Goal: Information Seeking & Learning: Learn about a topic

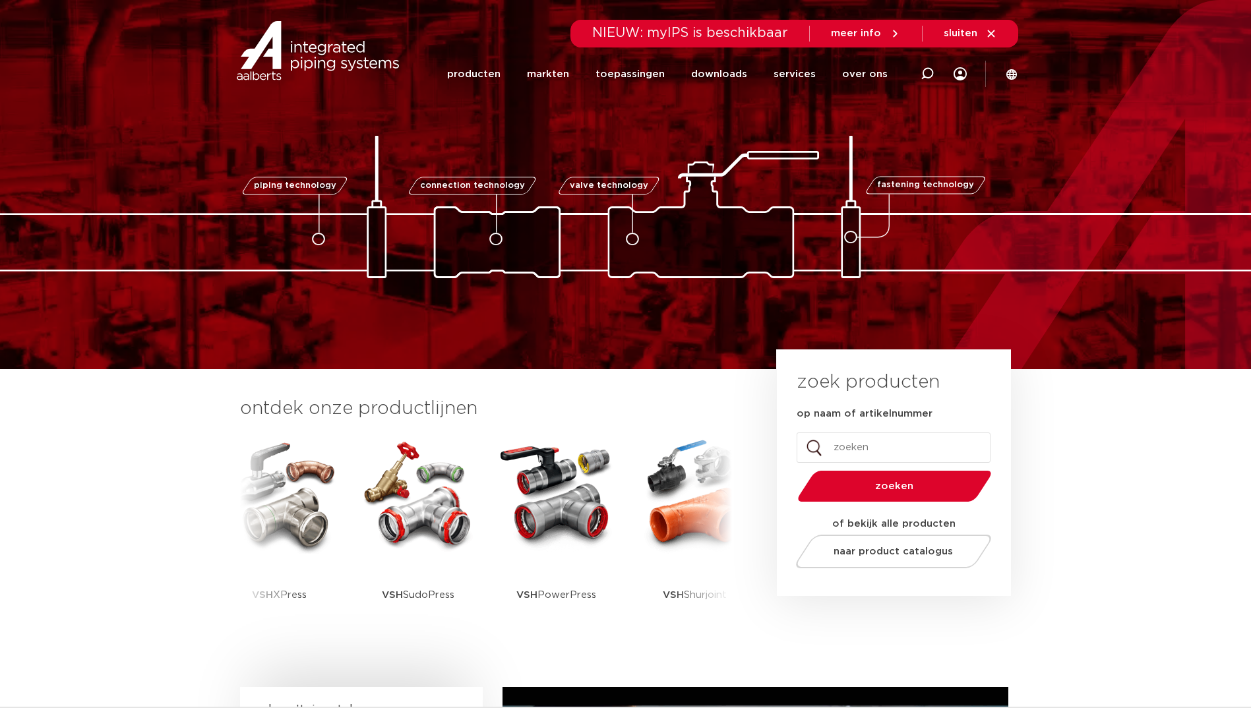
click at [1014, 73] on icon at bounding box center [1011, 74] width 11 height 11
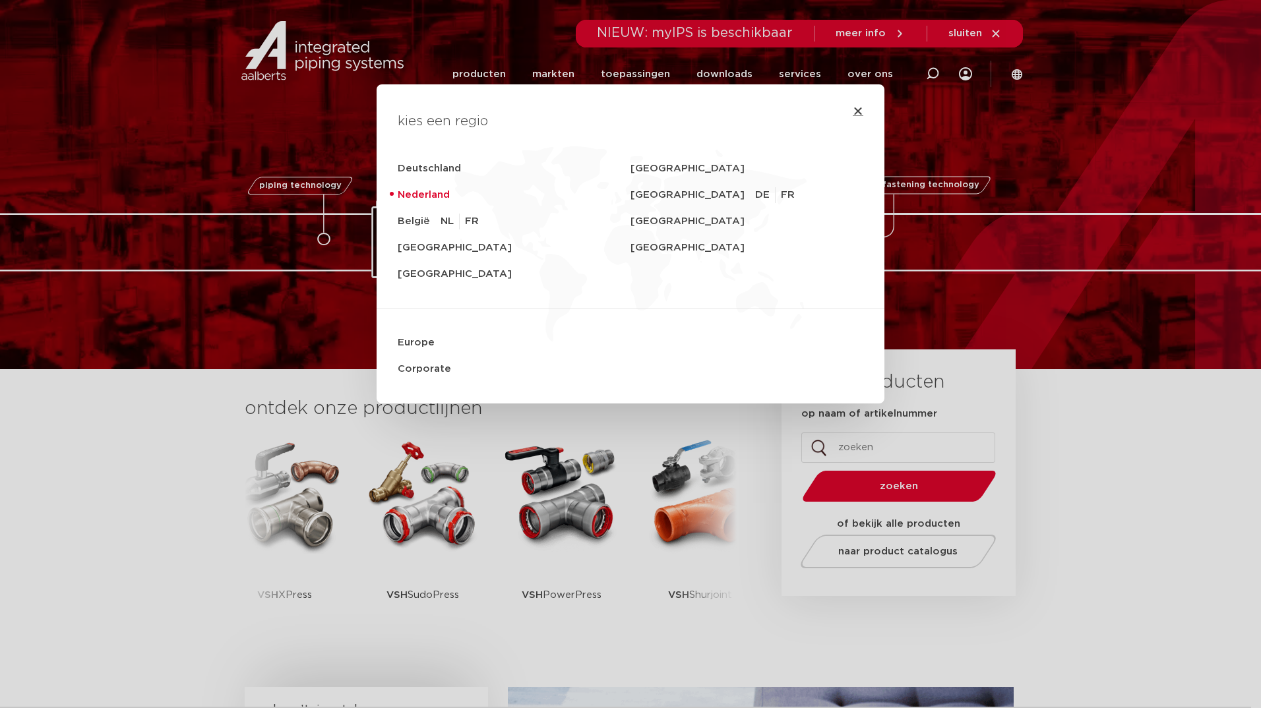
click at [853, 111] on icon "Close" at bounding box center [858, 111] width 11 height 11
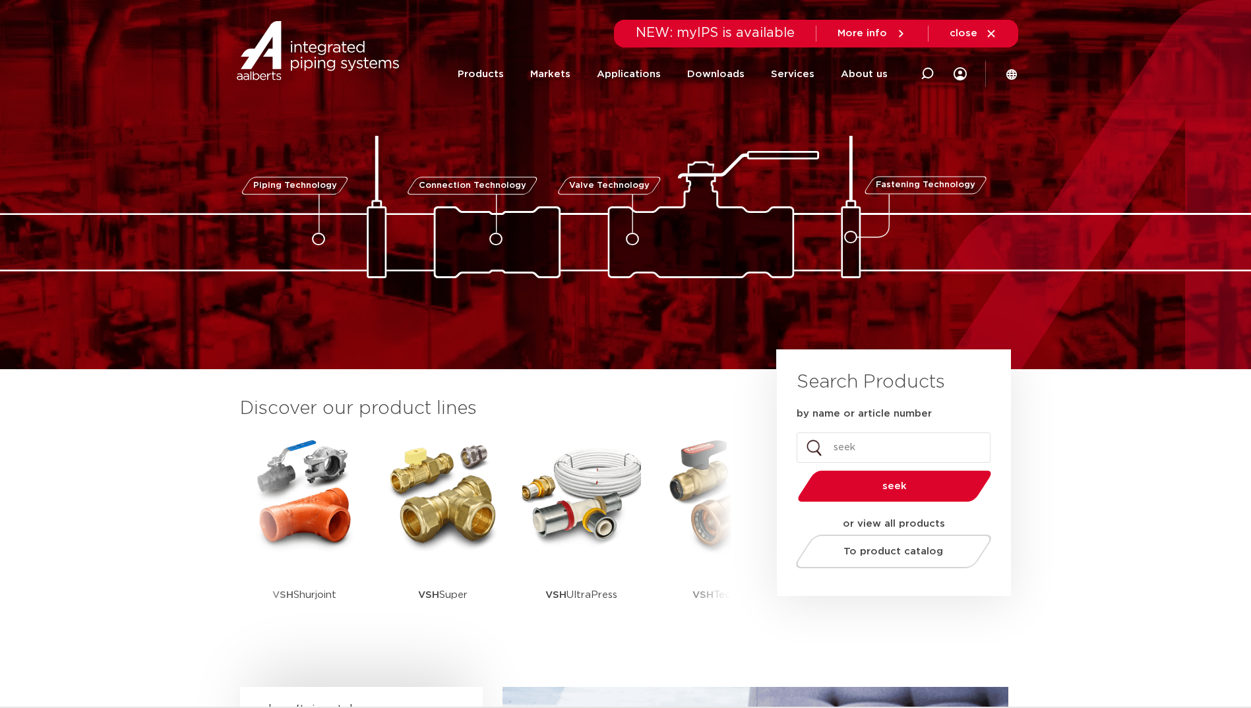
click at [624, 415] on h3 "Discover our product lines" at bounding box center [486, 409] width 492 height 26
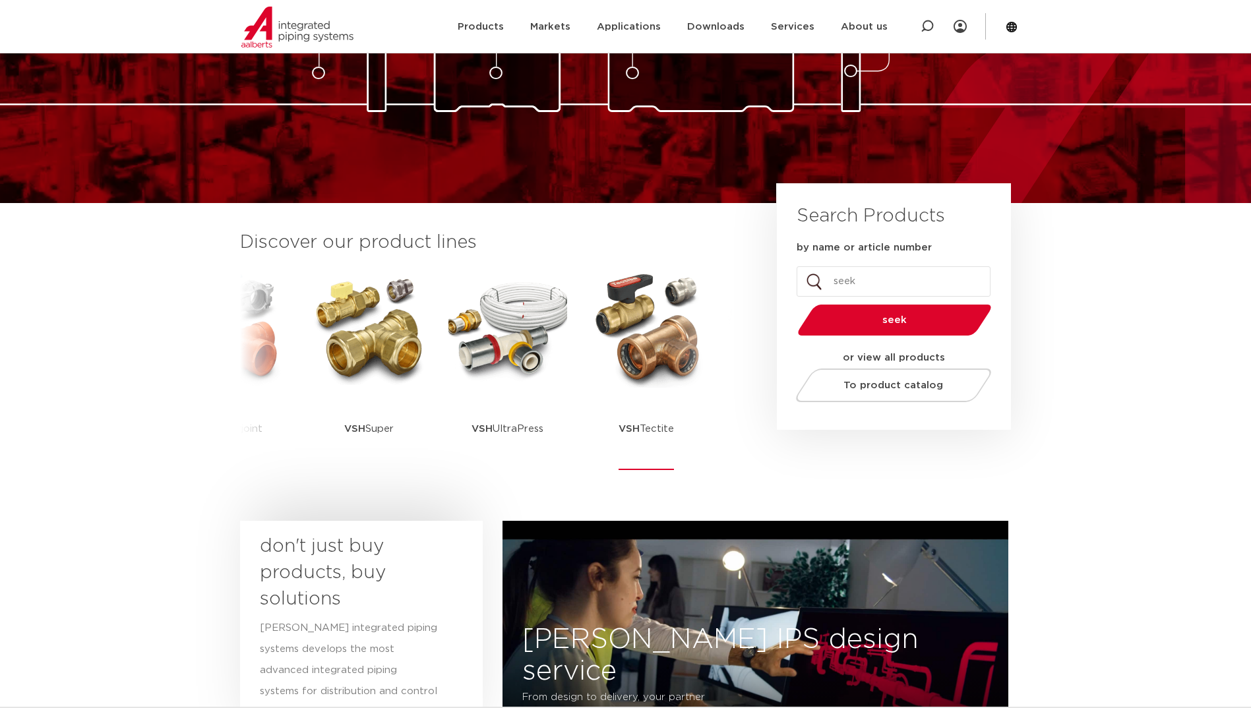
scroll to position [164, 0]
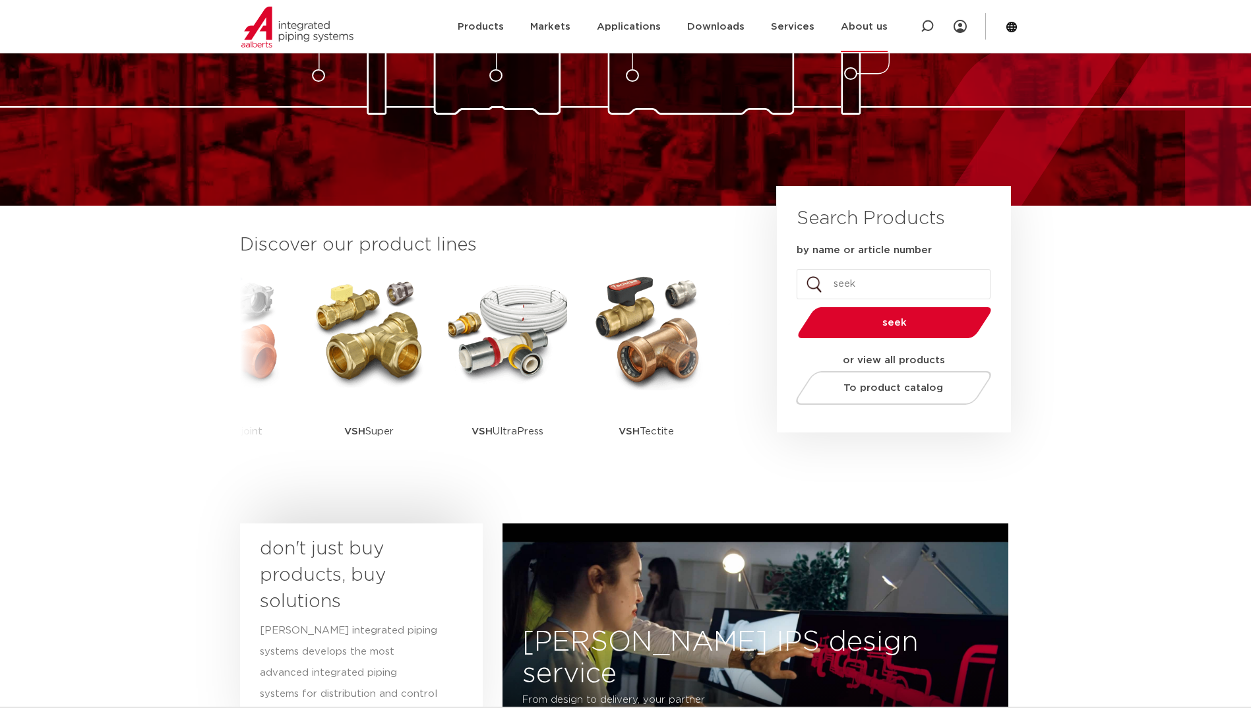
click at [854, 30] on font "About us" at bounding box center [864, 27] width 47 height 10
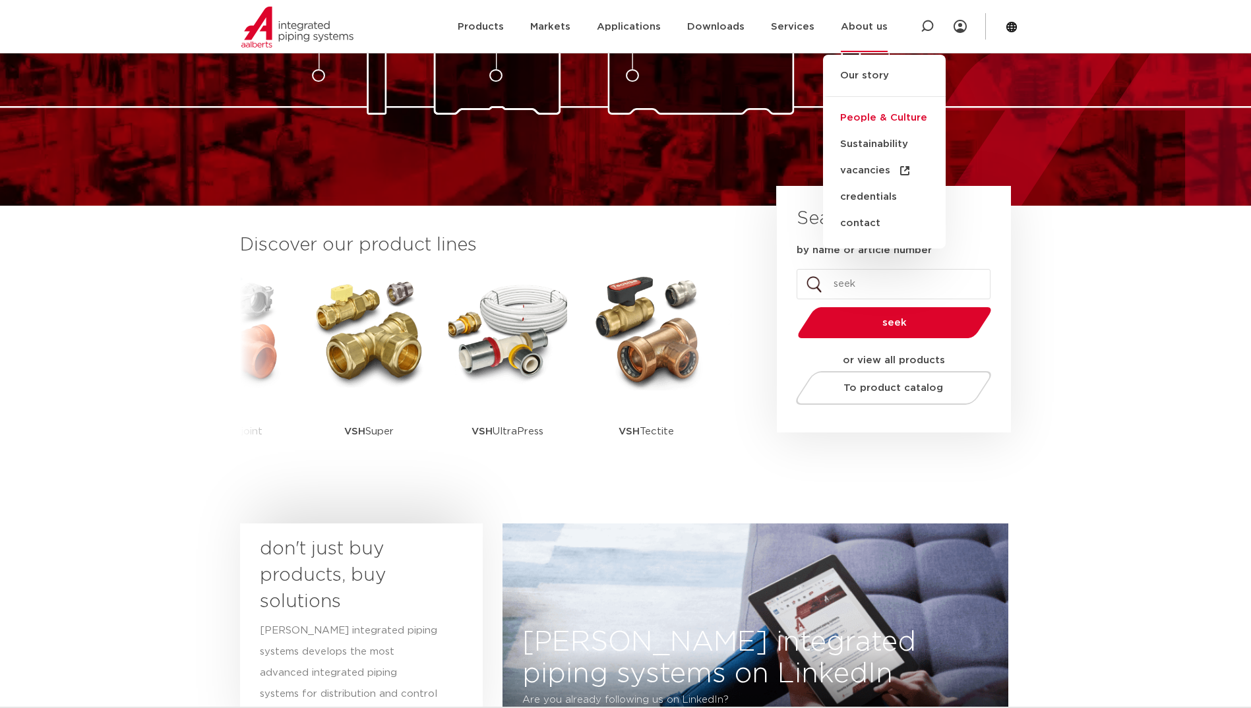
click at [912, 113] on link "People & Culture" at bounding box center [884, 118] width 123 height 26
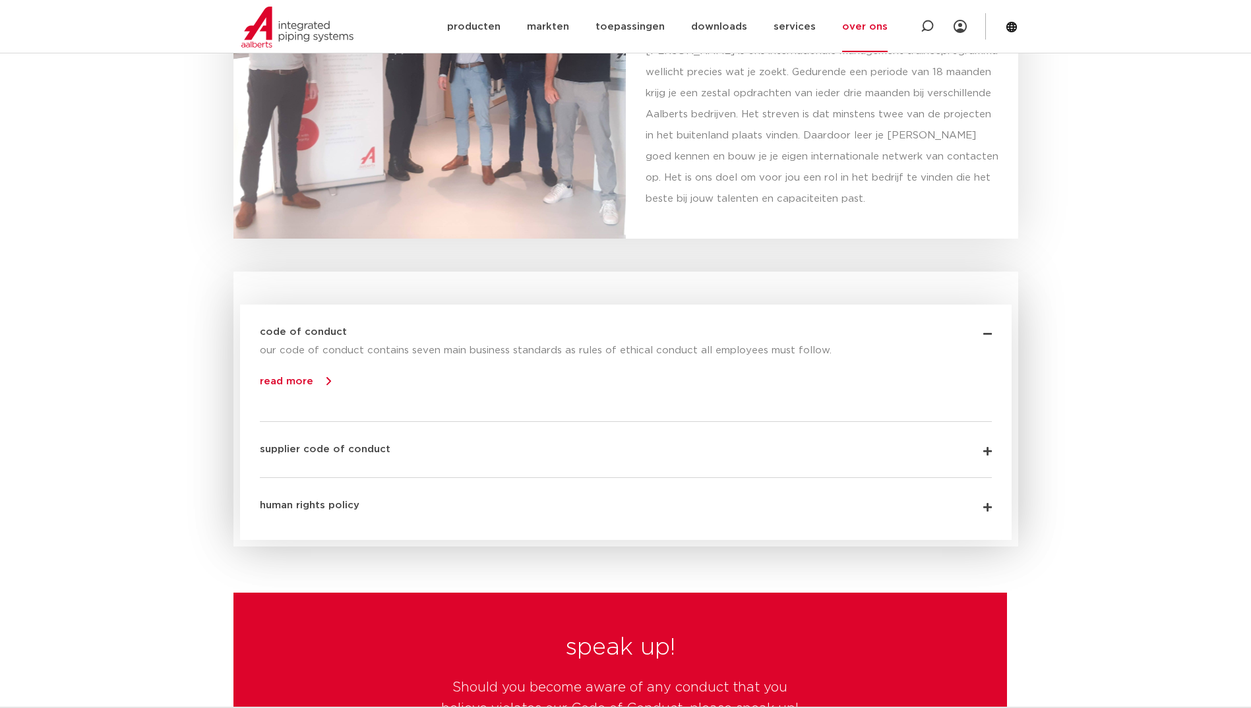
scroll to position [2915, 0]
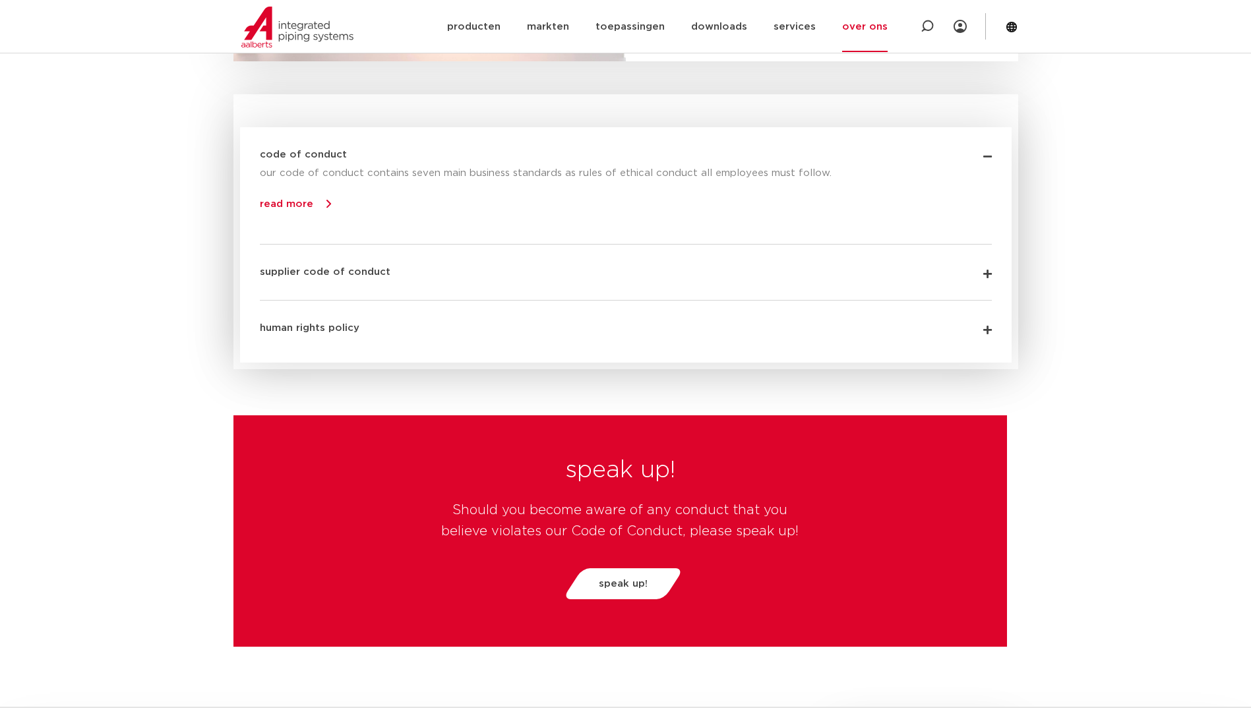
click at [293, 206] on link "read more" at bounding box center [286, 204] width 53 height 10
